Goal: Book appointment/travel/reservation

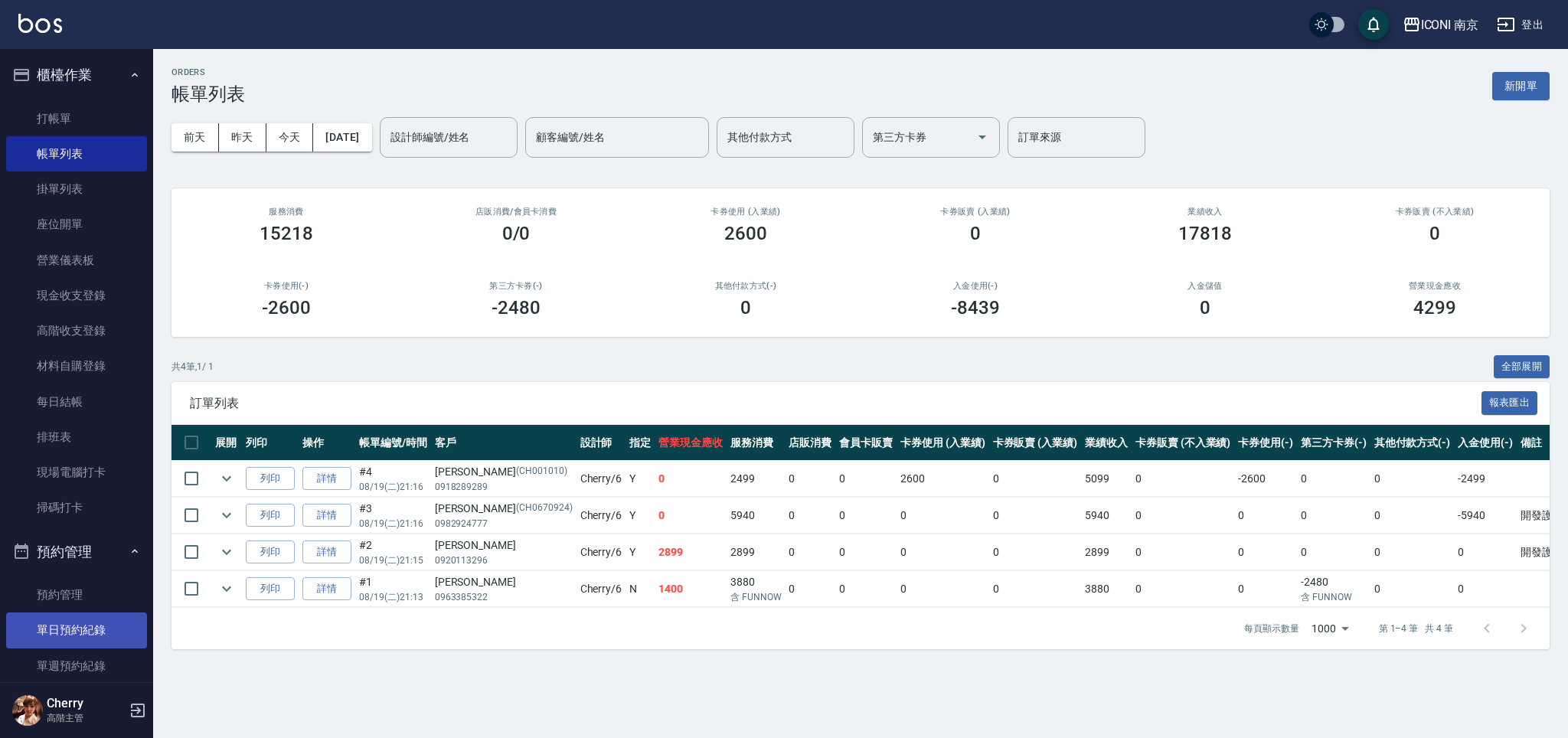
click at [77, 634] on link "單日預約紀錄" at bounding box center [76, 630] width 141 height 35
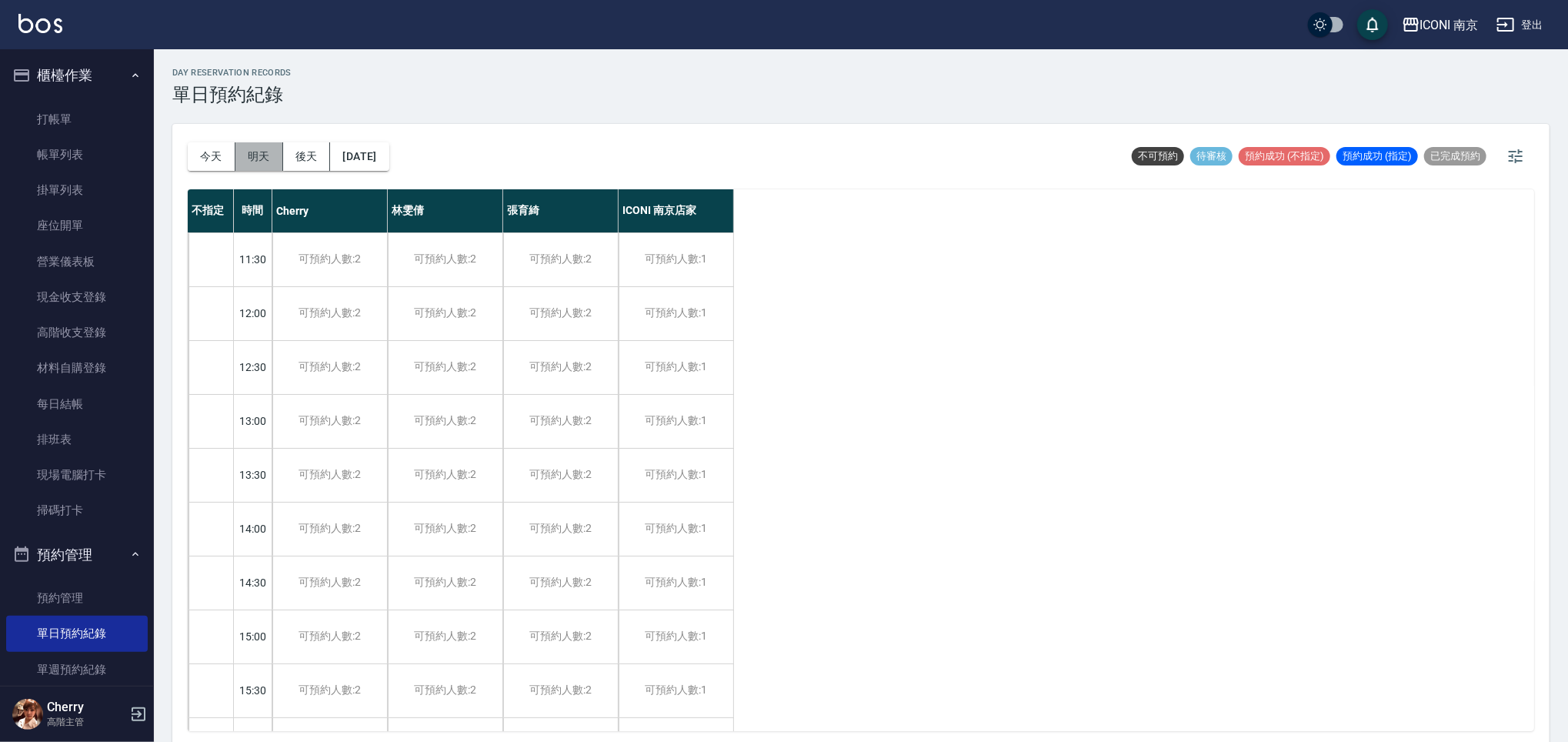
click at [258, 159] on button "明天" at bounding box center [259, 156] width 48 height 28
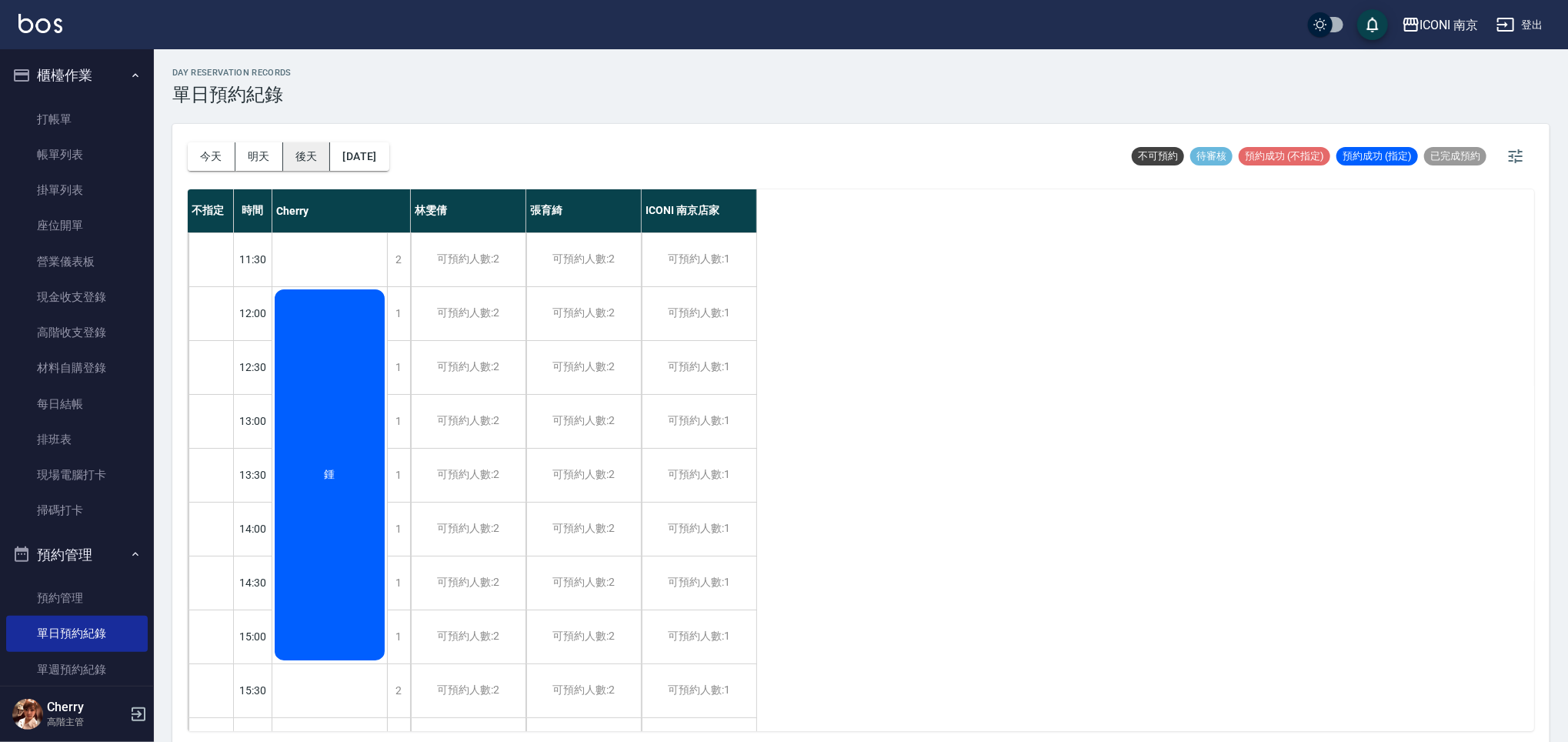
click at [304, 155] on button "後天" at bounding box center [307, 156] width 48 height 28
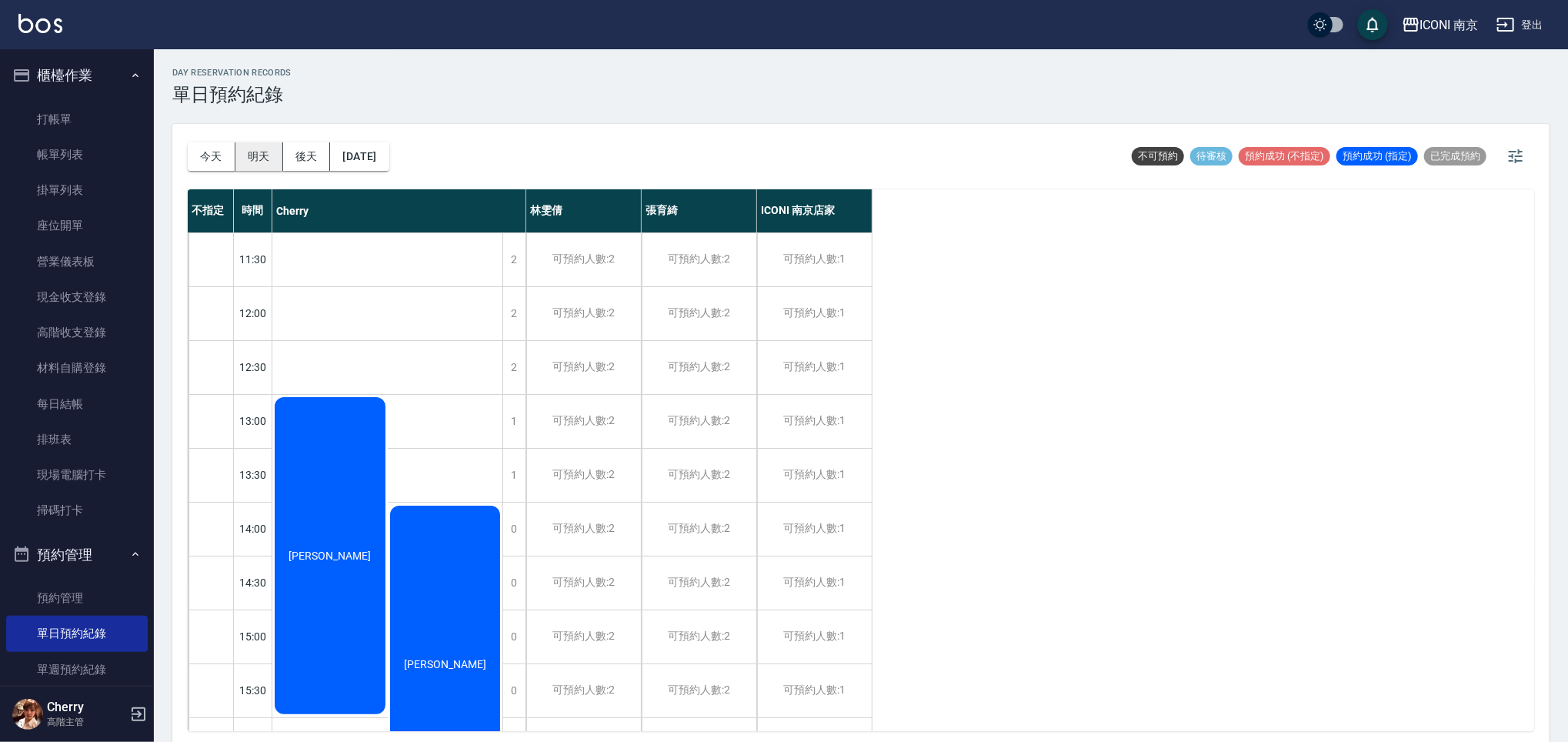
click at [273, 148] on button "明天" at bounding box center [259, 156] width 48 height 28
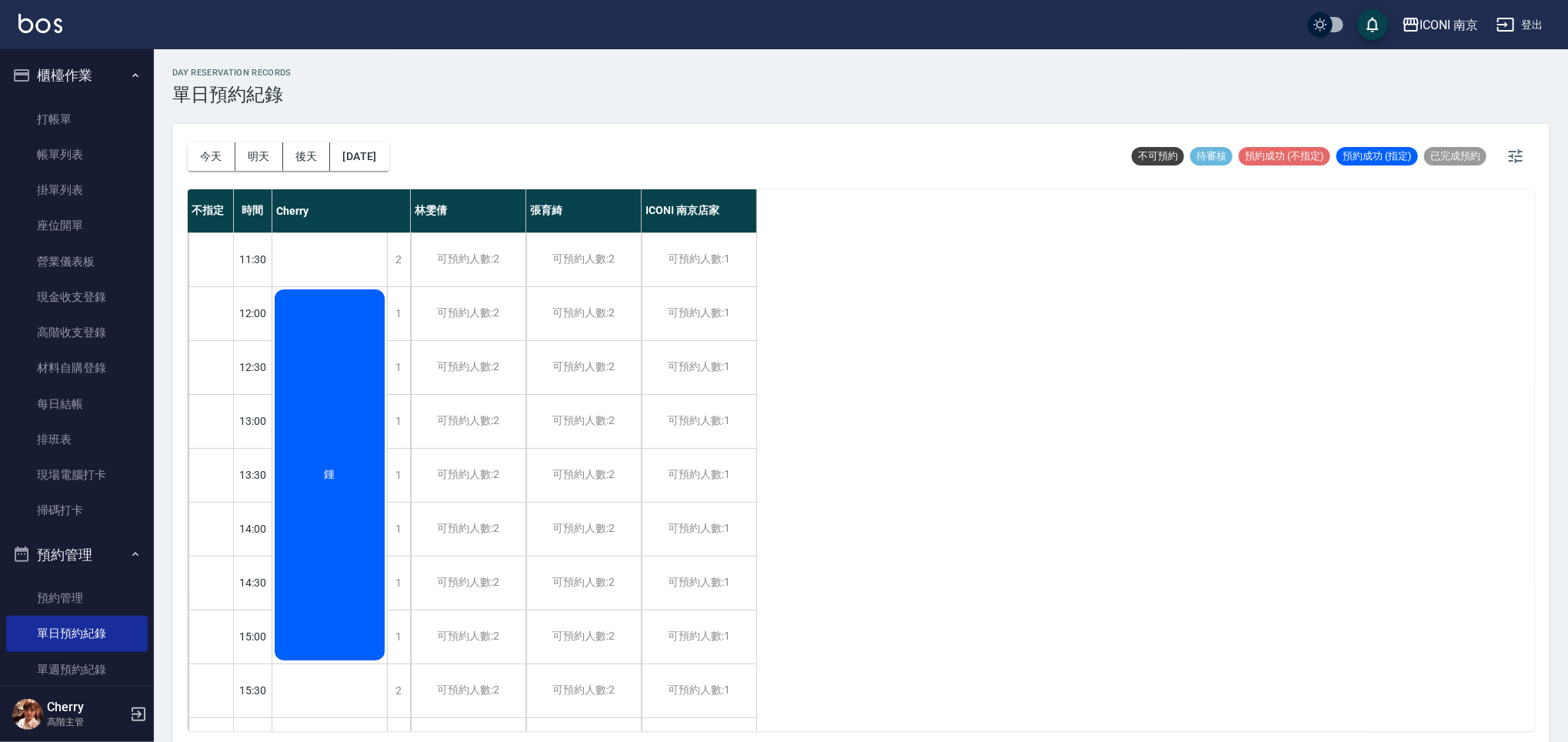
click at [351, 430] on div "鍾" at bounding box center [329, 474] width 115 height 376
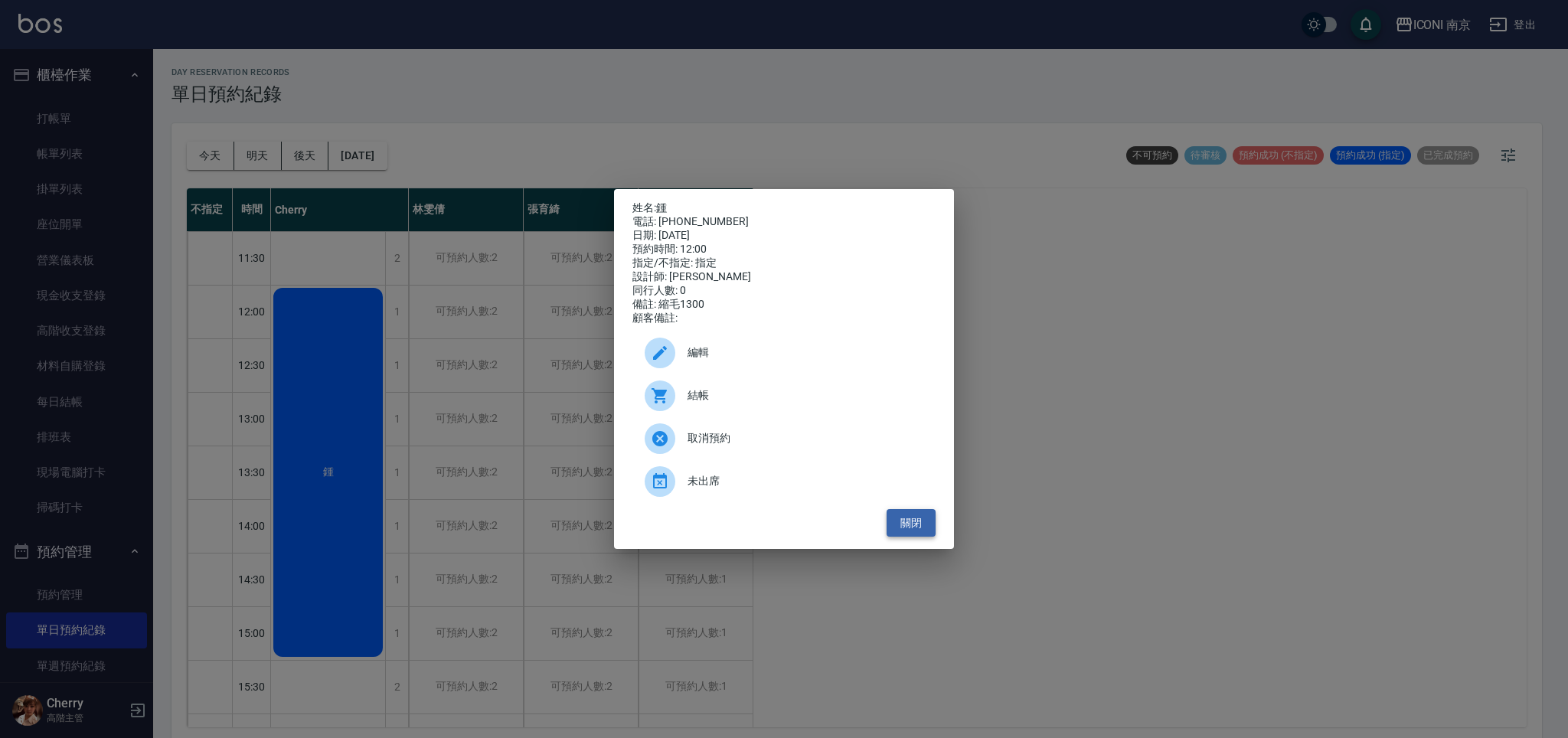
click at [903, 530] on button "關閉" at bounding box center [911, 523] width 49 height 28
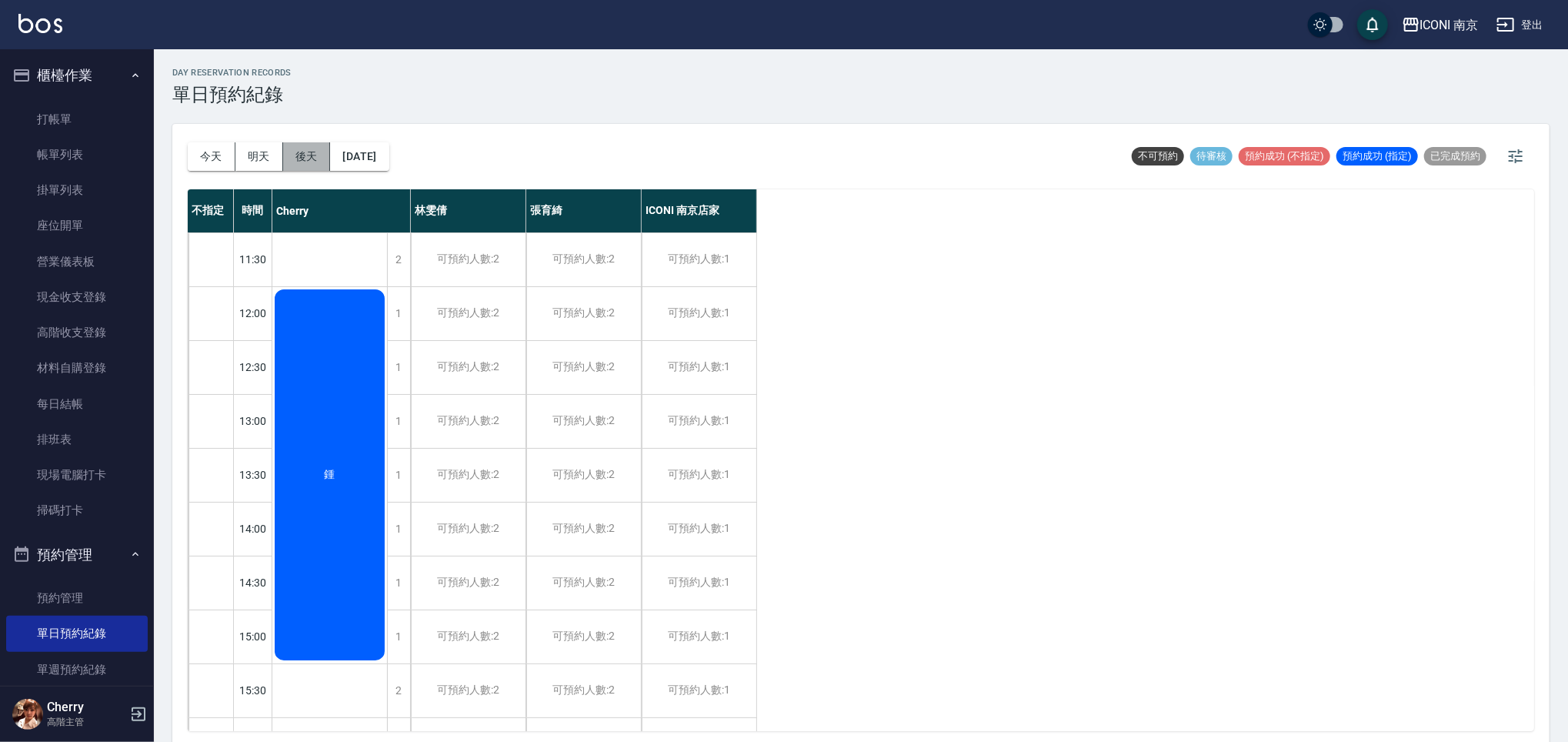
click at [316, 159] on button "後天" at bounding box center [307, 156] width 48 height 28
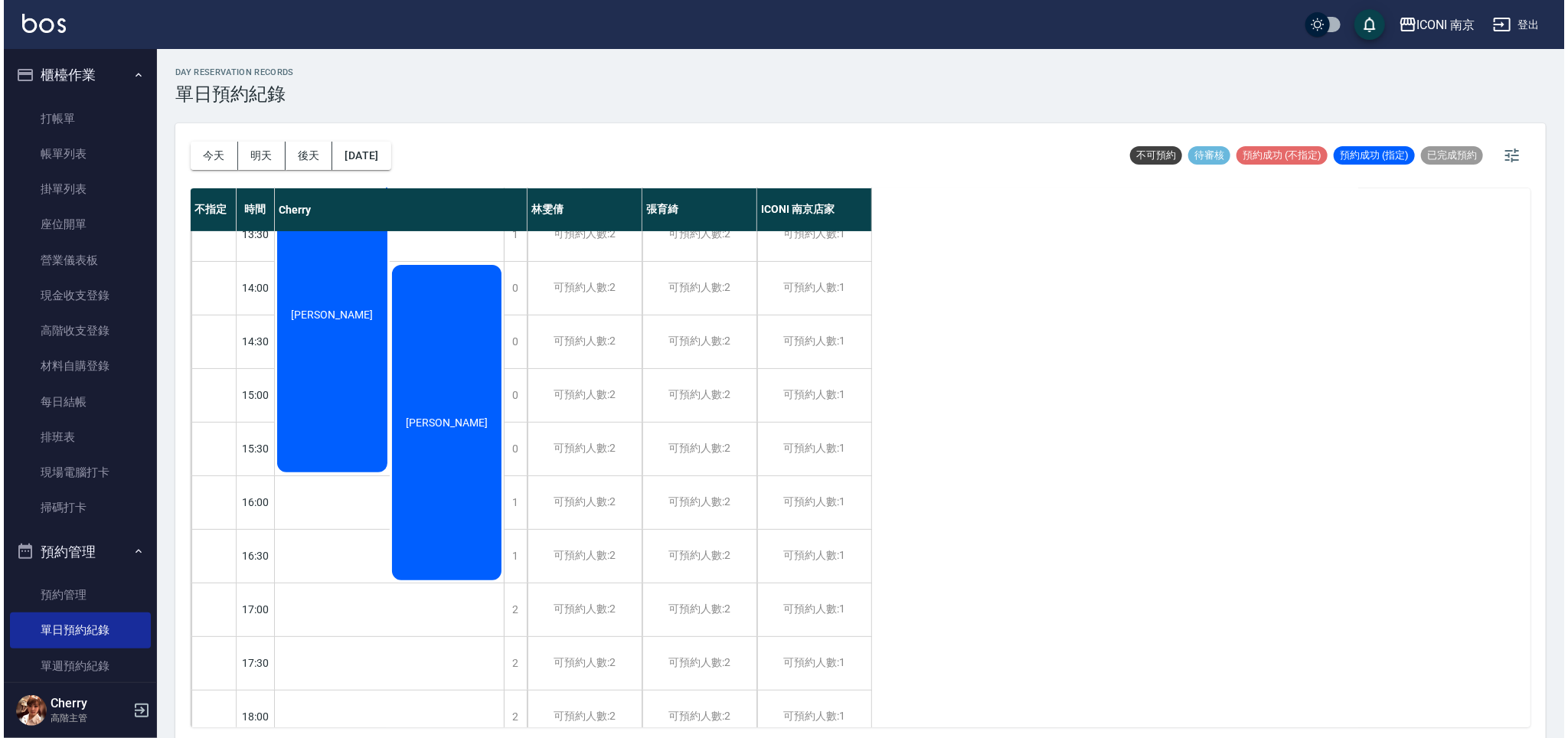
scroll to position [102, 0]
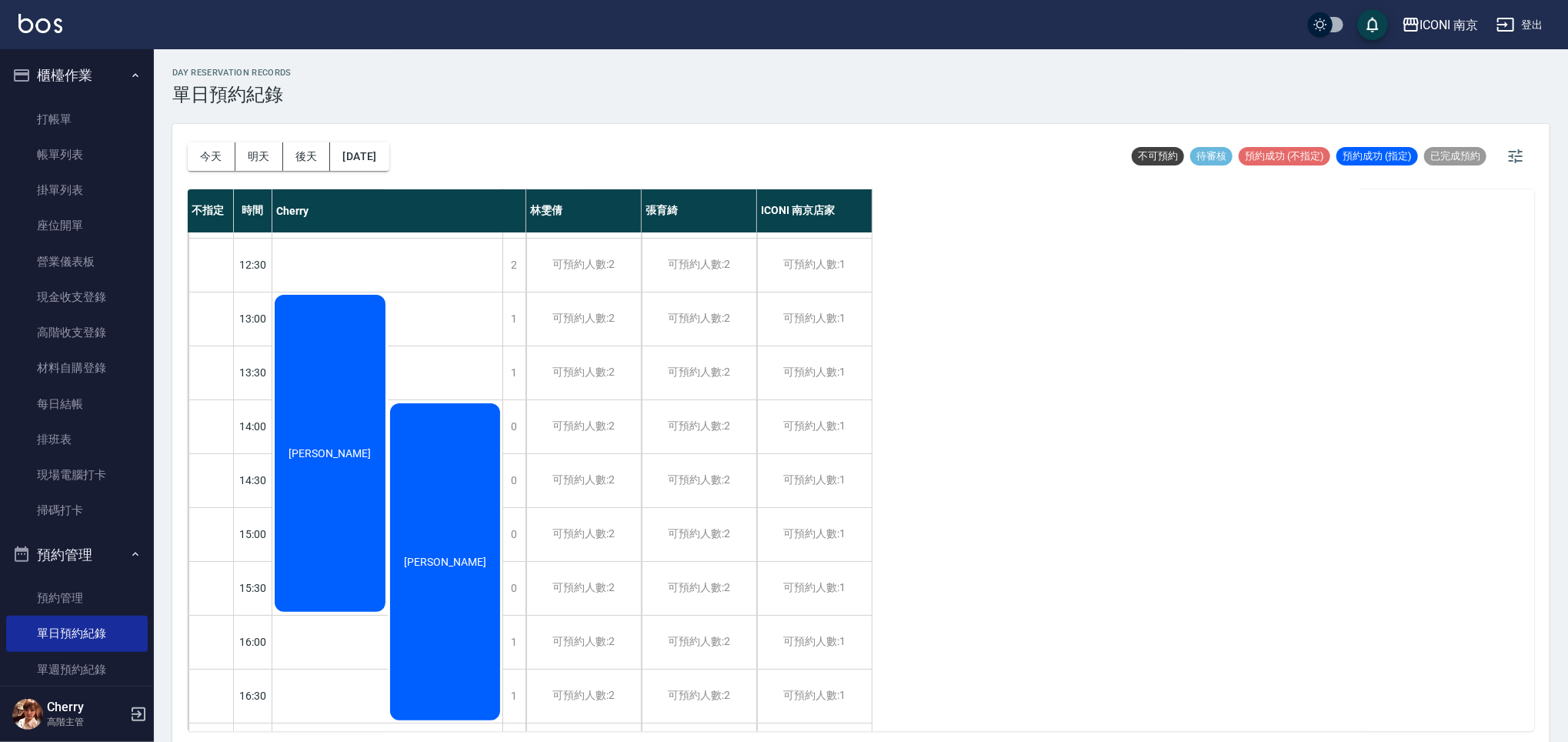
click at [333, 519] on div "[PERSON_NAME]" at bounding box center [330, 453] width 115 height 322
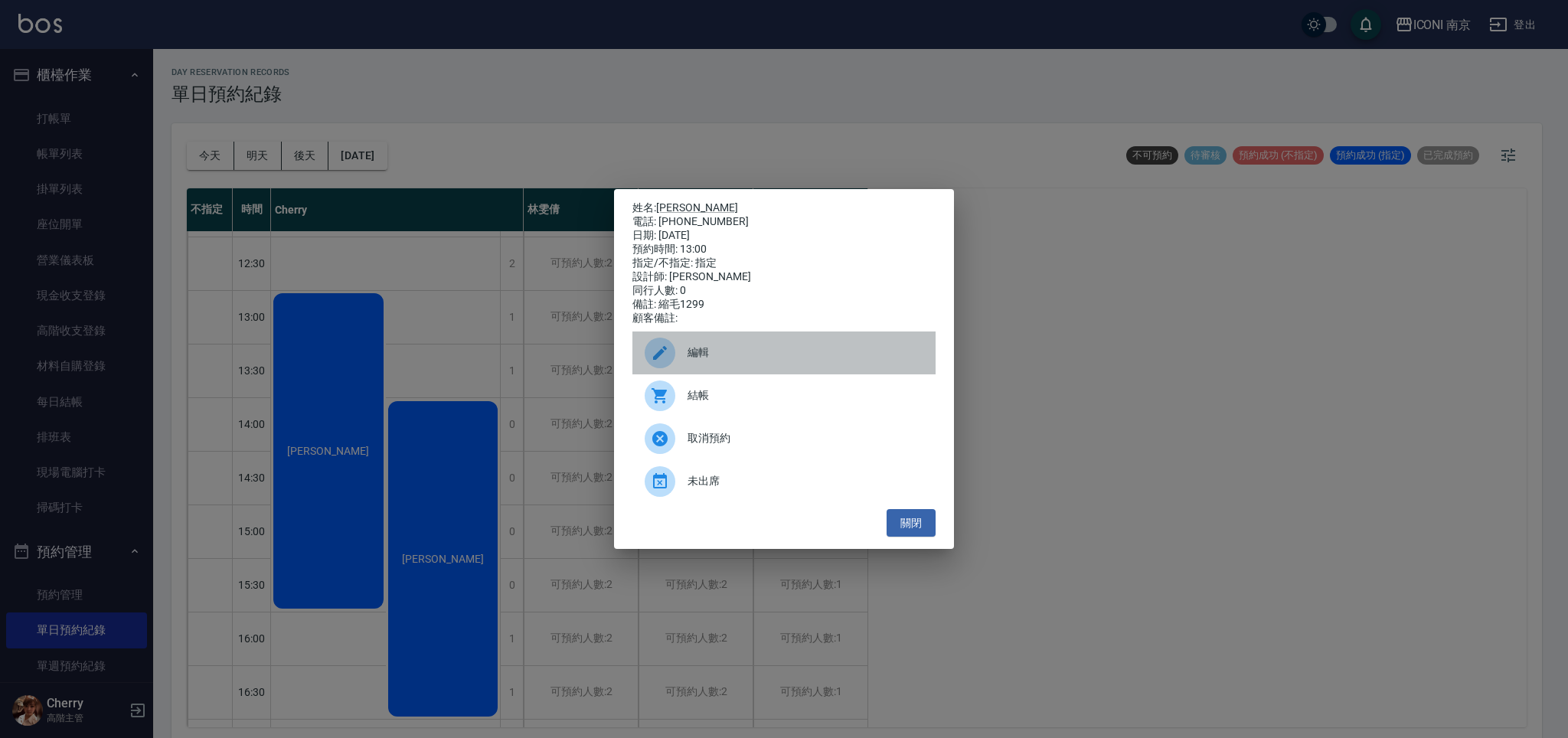
click at [653, 354] on icon at bounding box center [660, 353] width 18 height 18
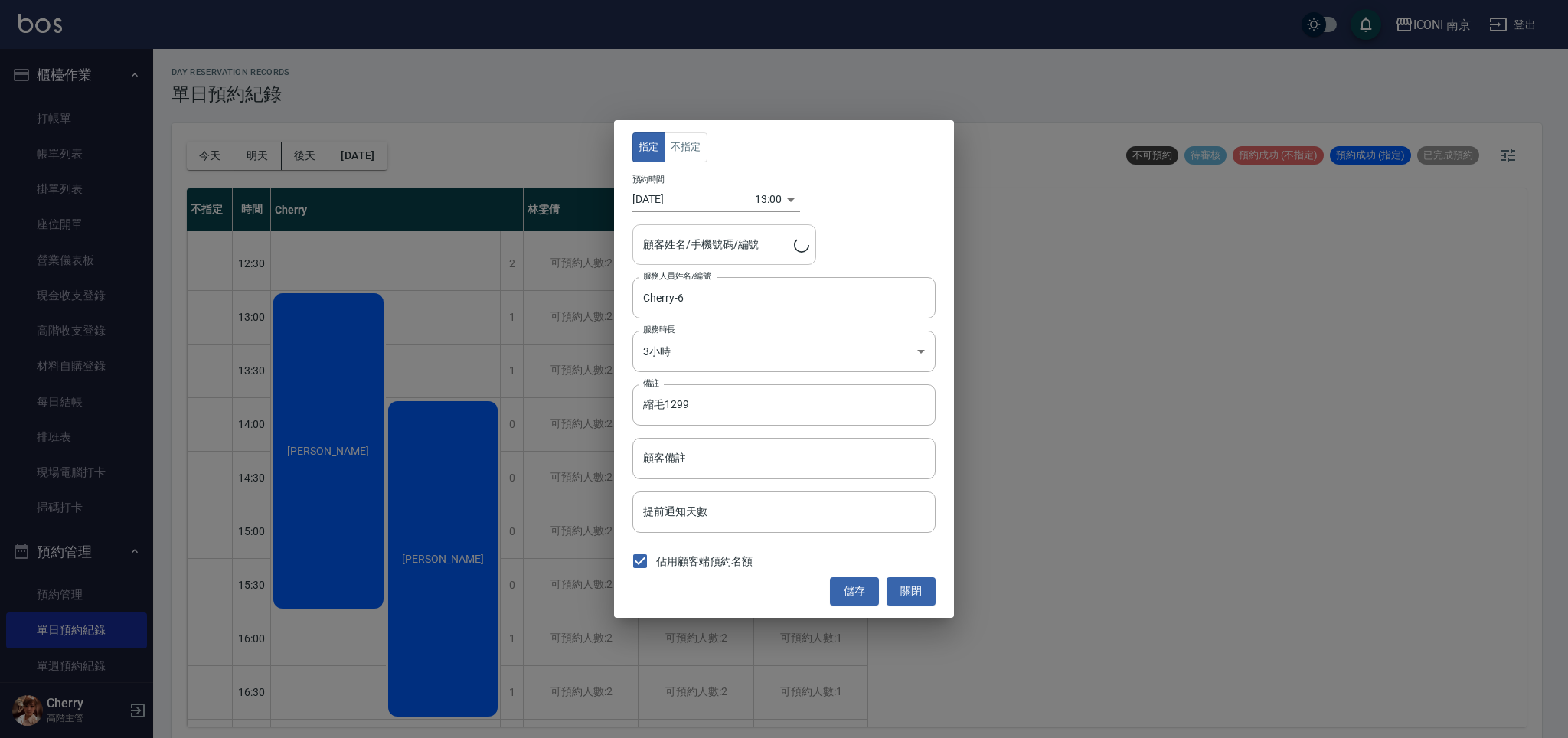
type input "[PERSON_NAME]/0979597000"
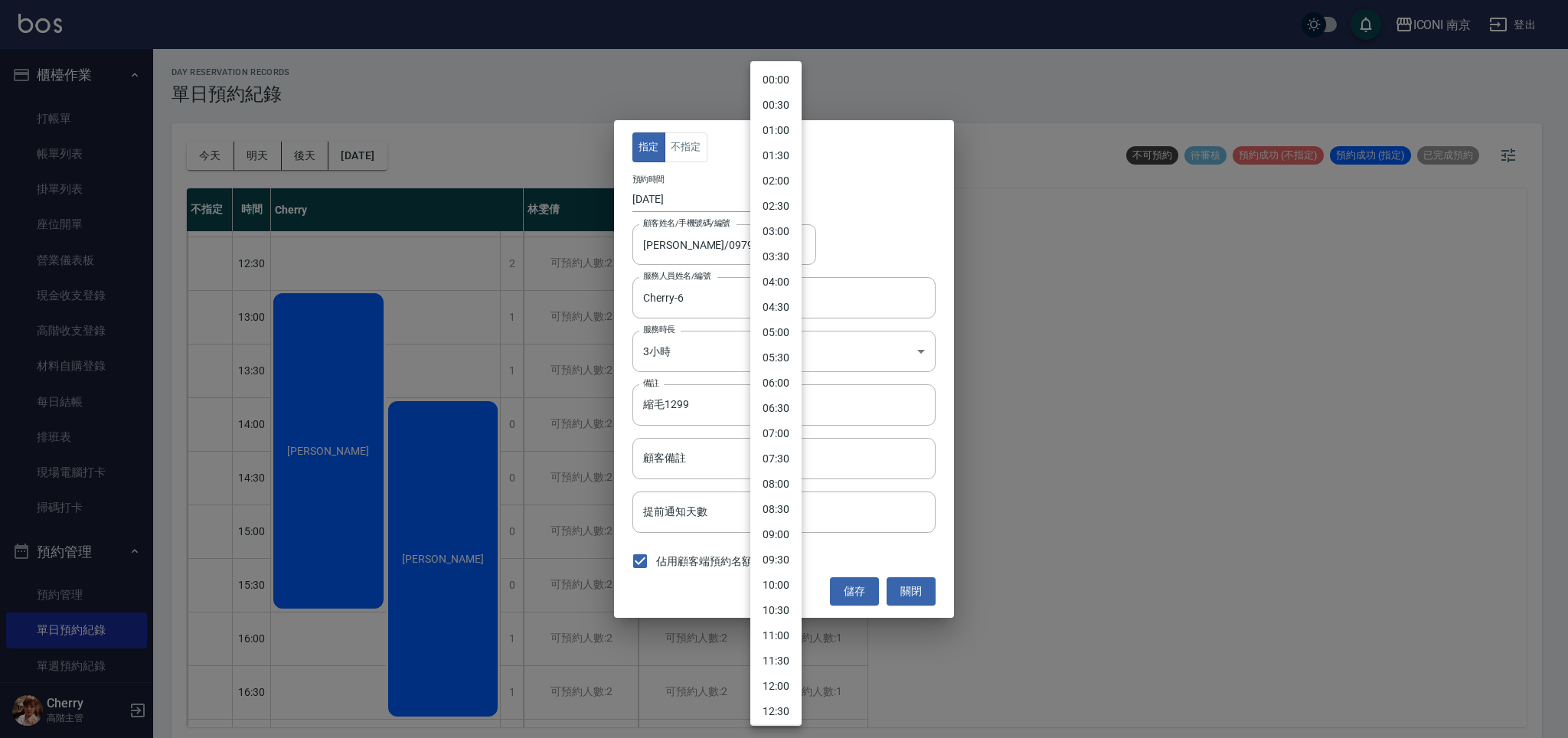
click at [760, 209] on body "ICONI 南京 登出 櫃檯作業 打帳單 帳單列表 掛單列表 座位開單 營業儀表板 現金收支登錄 高階收支登錄 材料自購登錄 每日結帳 排班表 現場電腦打卡 …" at bounding box center [784, 371] width 1568 height 743
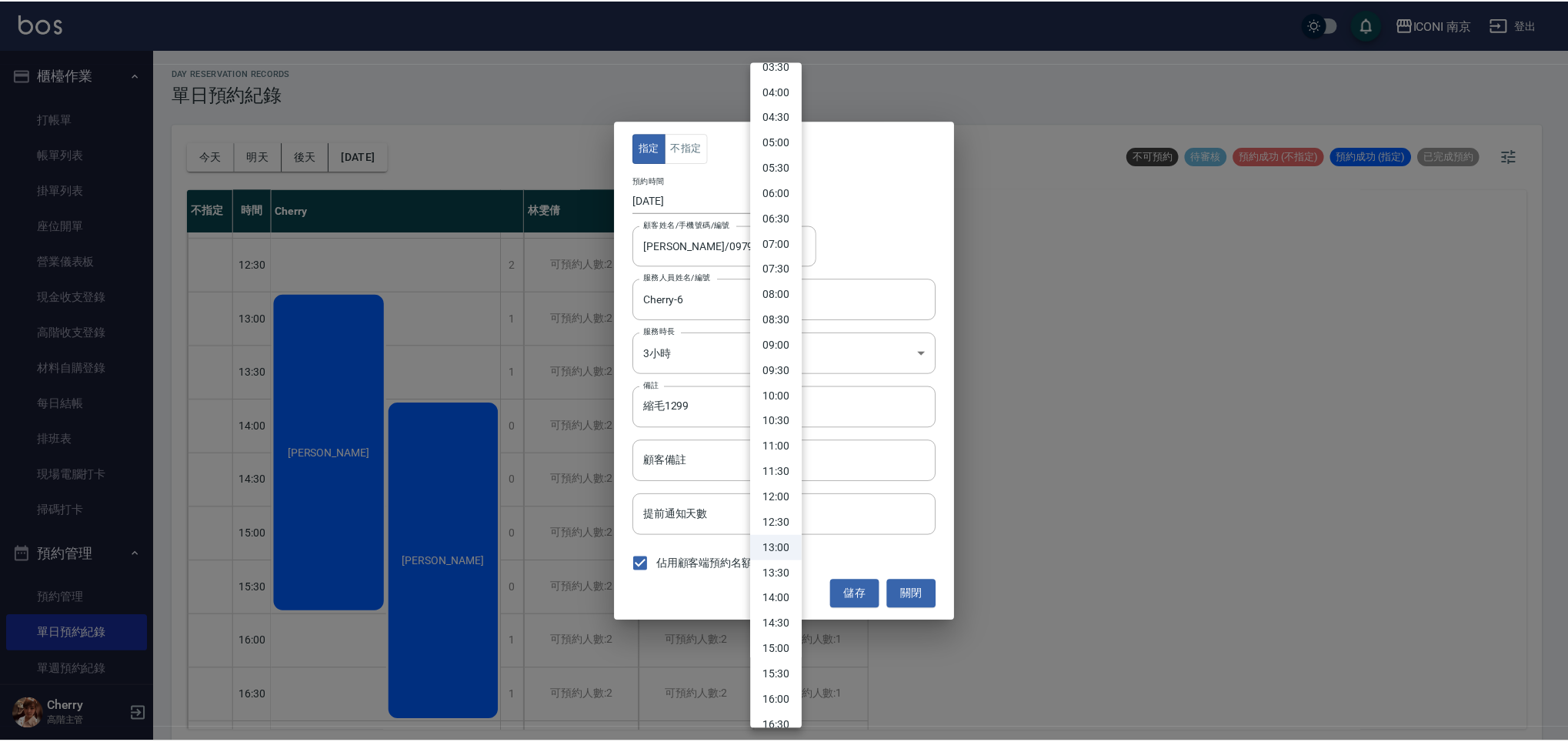
scroll to position [331, 0]
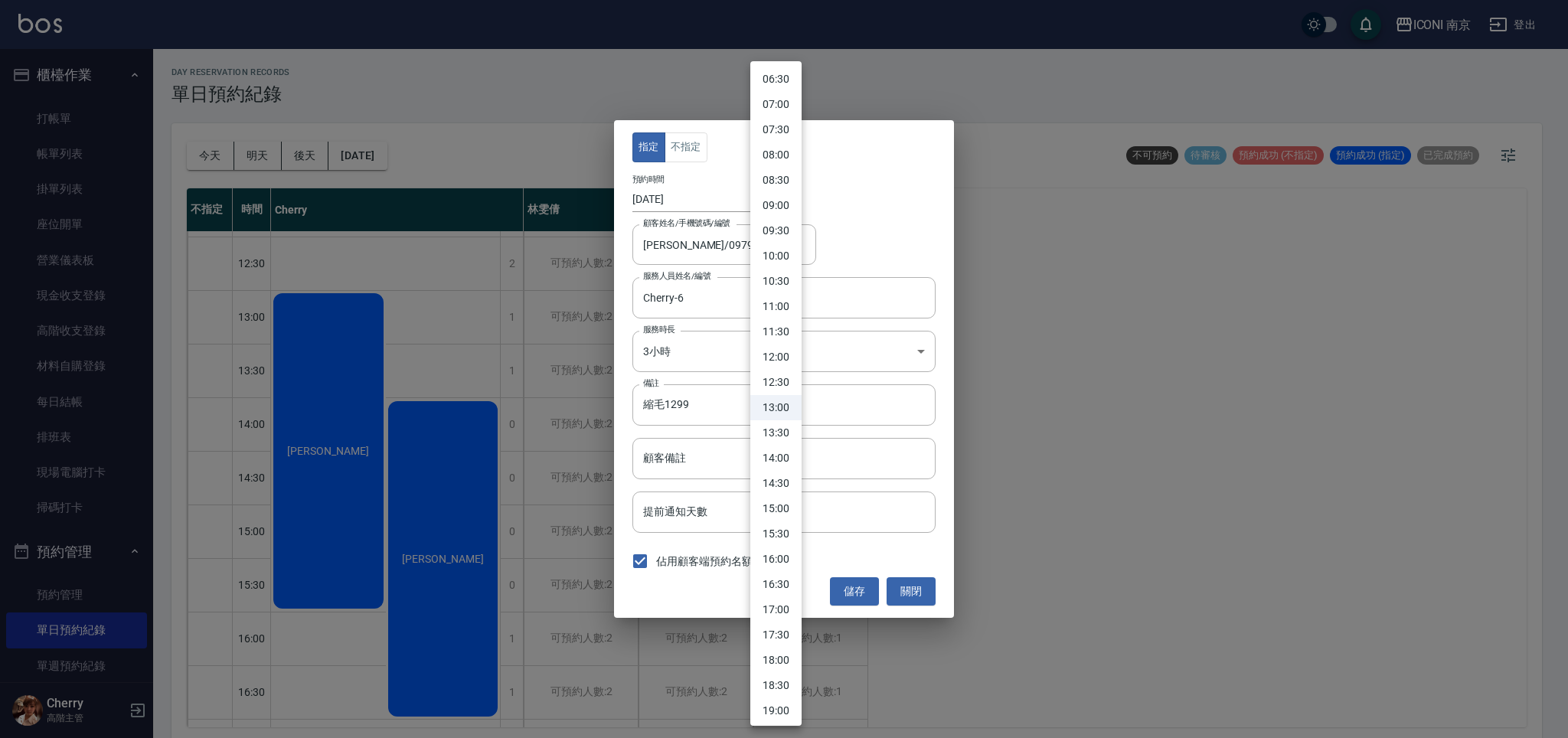
click at [776, 559] on li "16:00" at bounding box center [777, 559] width 52 height 25
type input "1755849600000"
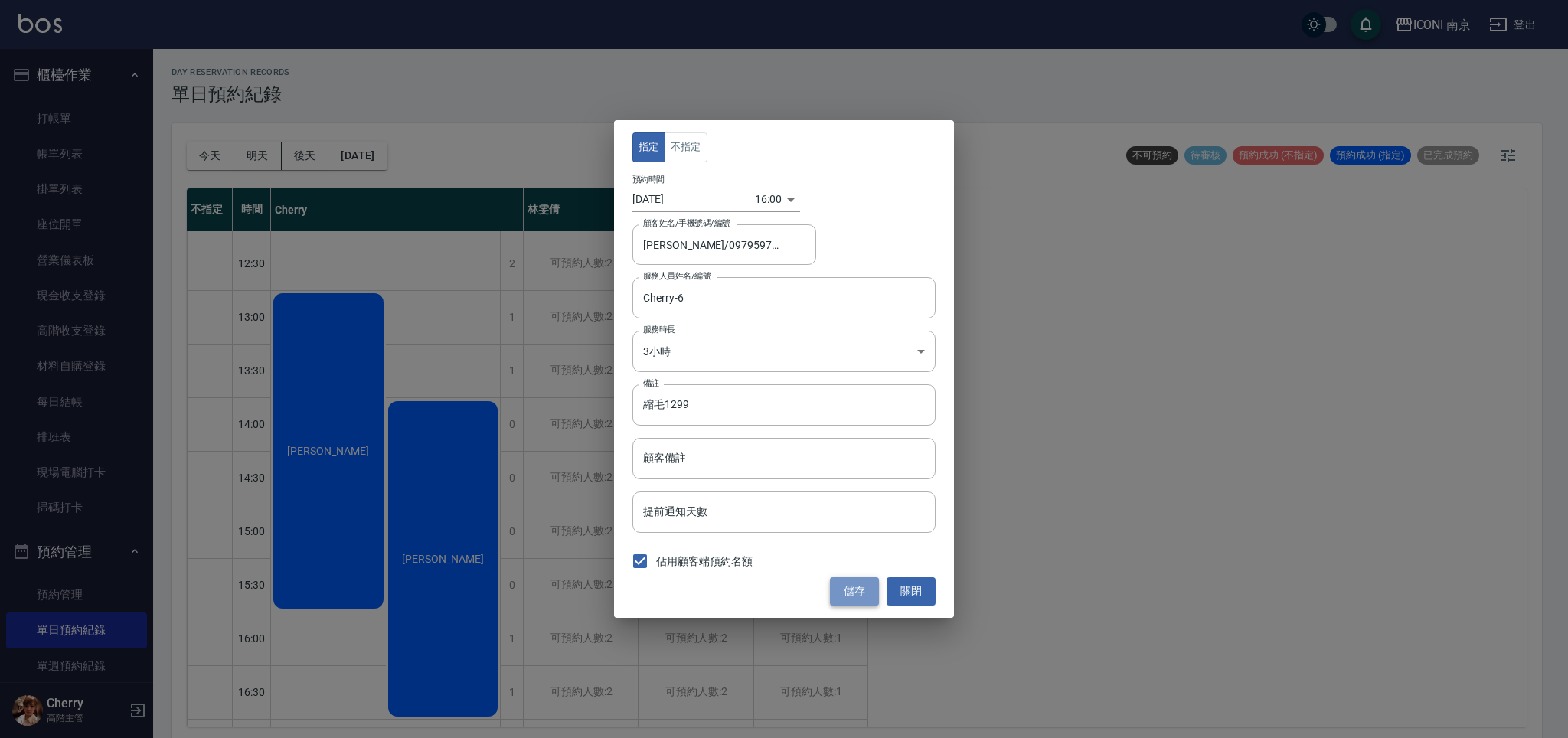
click at [851, 595] on button "儲存" at bounding box center [854, 592] width 49 height 28
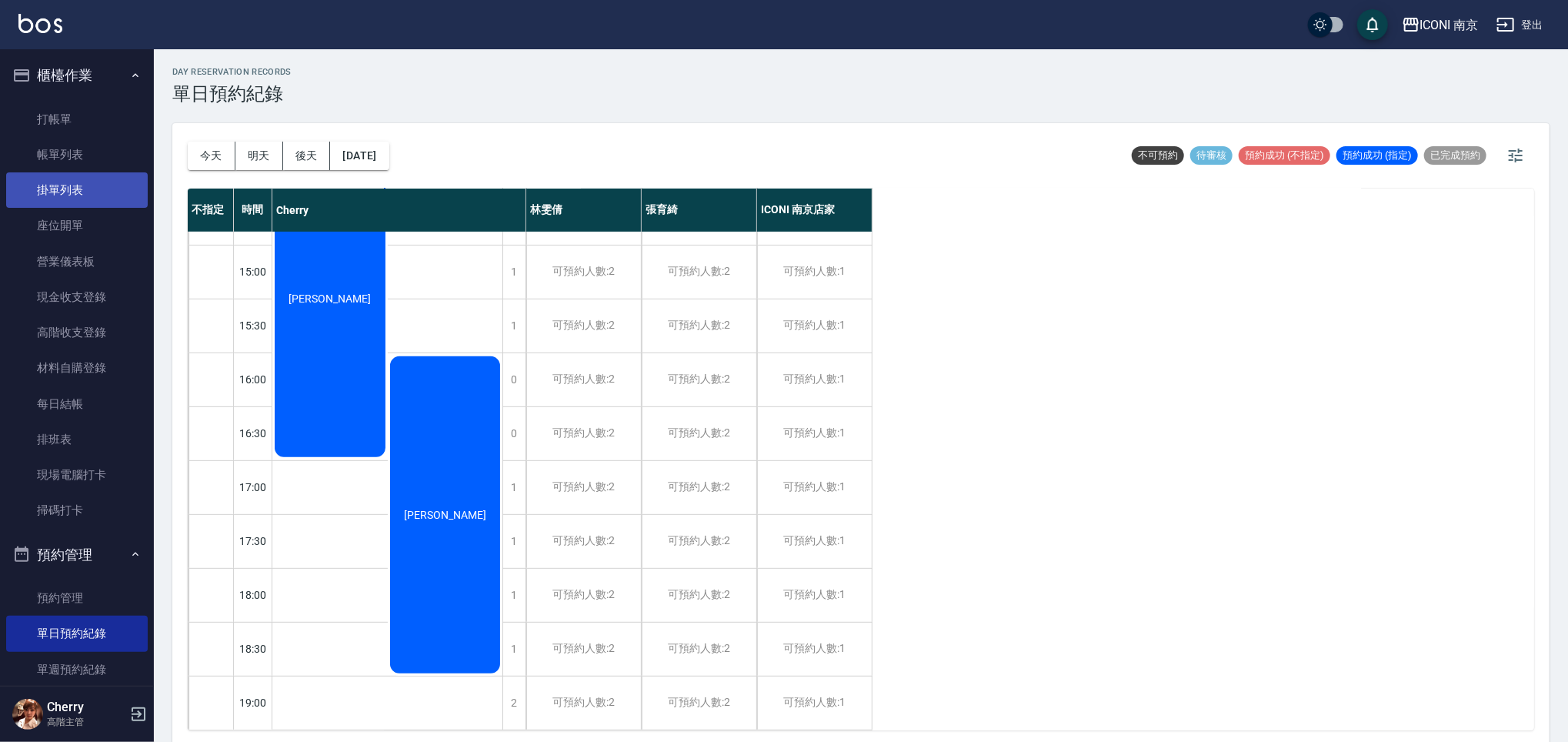
scroll to position [0, 0]
